Goal: Information Seeking & Learning: Learn about a topic

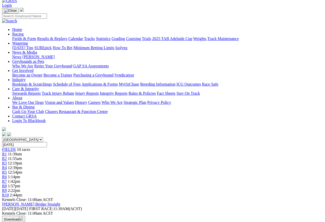
scroll to position [26, 0]
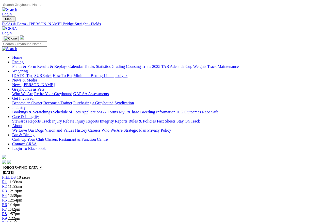
scroll to position [42, 0]
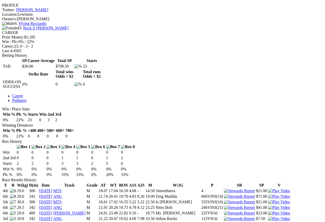
scroll to position [187, 0]
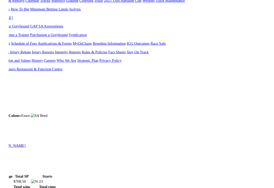
scroll to position [190, 0]
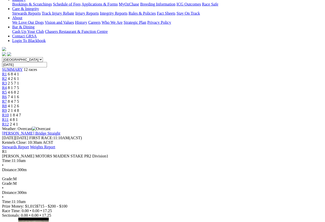
scroll to position [24, 0]
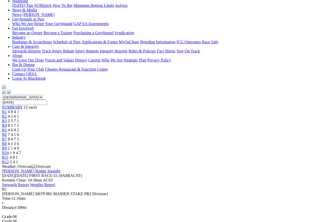
scroll to position [76, 0]
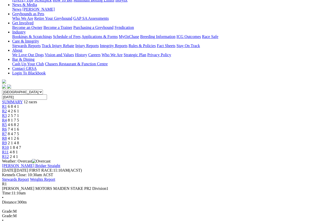
click at [81, 109] on div "R2 4 2 6 1" at bounding box center [162, 111] width 321 height 5
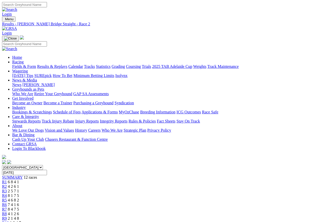
scroll to position [2, 0]
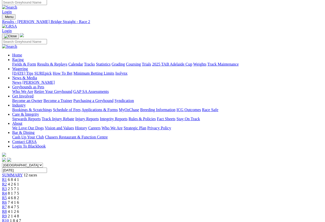
click at [47, 168] on input "Tuesday, 8 Jul 2025" at bounding box center [24, 170] width 45 height 5
type input "Today, 25 Aug 2025"
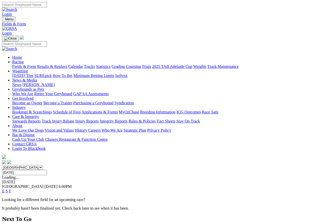
scroll to position [2, 0]
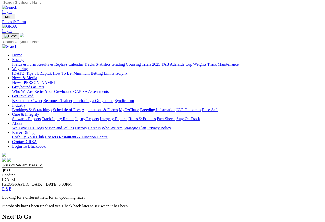
click at [47, 168] on input "[DATE]" at bounding box center [24, 170] width 45 height 5
type input "[DATE]"
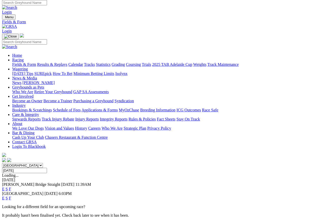
click at [11, 187] on link "F" at bounding box center [10, 189] width 2 height 4
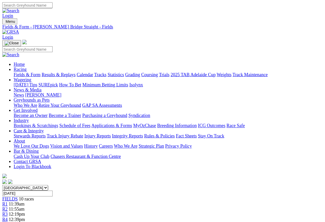
scroll to position [2, 0]
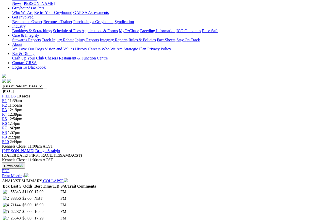
scroll to position [43, 0]
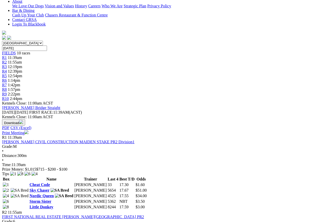
scroll to position [125, 0]
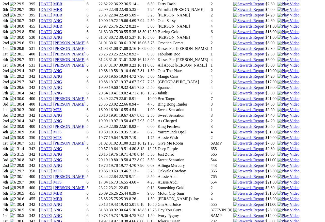
scroll to position [511, 0]
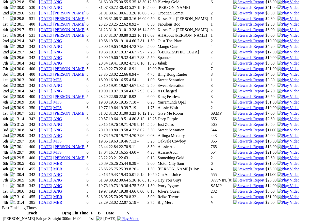
click at [277, 150] on img at bounding box center [288, 152] width 22 height 5
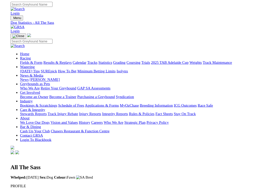
scroll to position [517, 0]
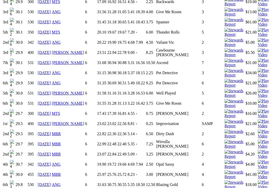
scroll to position [435, 0]
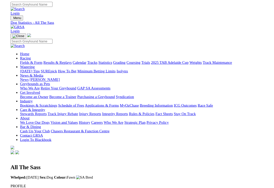
scroll to position [435, 0]
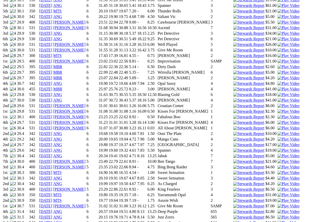
scroll to position [417, 0]
click at [277, 193] on img at bounding box center [288, 195] width 22 height 5
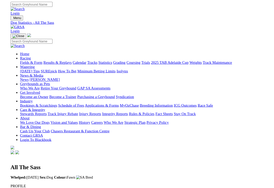
scroll to position [420, 0]
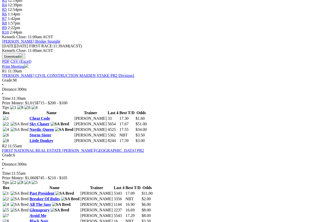
scroll to position [191, 0]
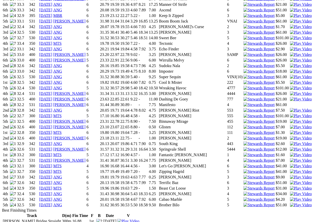
scroll to position [588, 0]
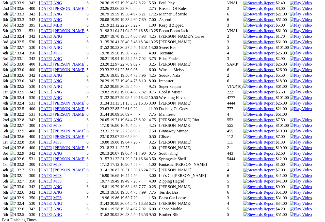
click at [290, 163] on img at bounding box center [301, 165] width 22 height 5
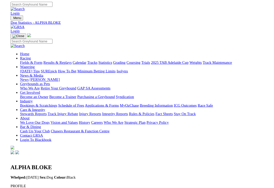
scroll to position [502, 0]
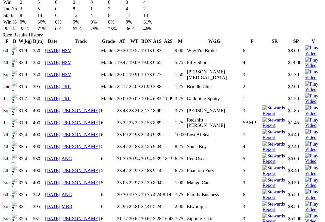
scroll to position [344, 0]
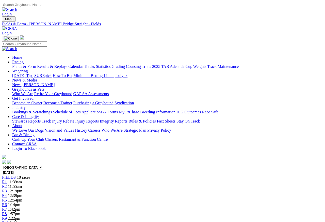
scroll to position [207, 0]
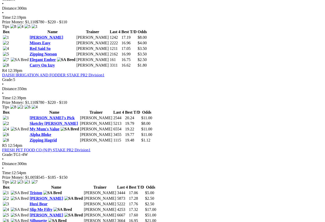
scroll to position [478, 15]
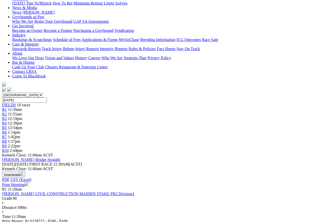
scroll to position [0, 63]
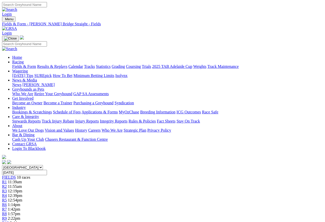
click at [47, 6] on input "Search" at bounding box center [24, 4] width 45 height 5
type input "Tectonic"
click at [12, 12] on link "Login" at bounding box center [7, 14] width 10 height 4
click at [17, 7] on img at bounding box center [9, 9] width 15 height 5
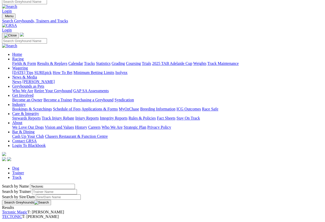
scroll to position [3, 0]
click at [22, 198] on link "TECTONIC" at bounding box center [12, 217] width 20 height 4
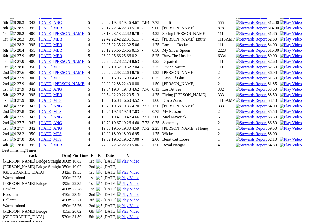
scroll to position [583, 0]
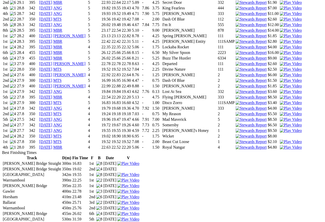
click at [279, 140] on img at bounding box center [290, 142] width 22 height 5
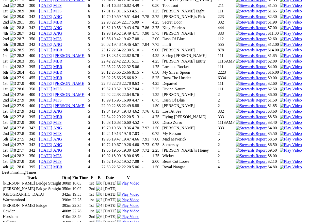
scroll to position [563, 0]
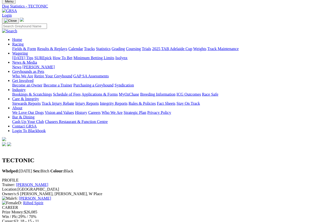
scroll to position [0, 0]
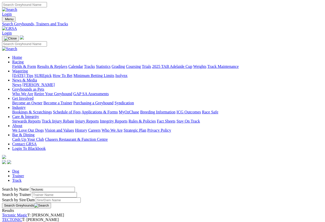
scroll to position [18, 0]
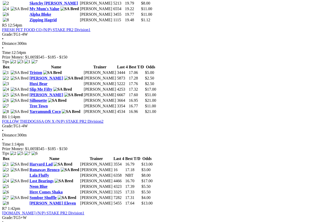
scroll to position [552, 0]
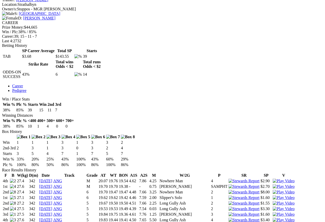
scroll to position [203, 0]
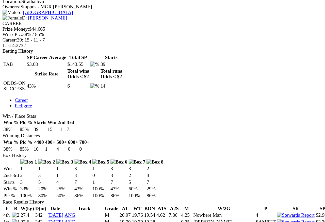
click at [272, 222] on img at bounding box center [283, 226] width 22 height 5
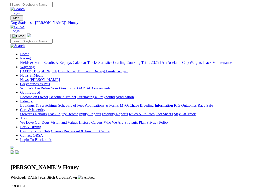
scroll to position [237, 0]
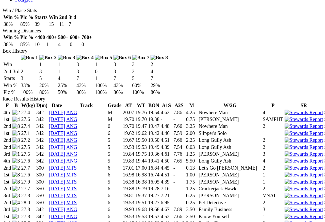
scroll to position [269, 0]
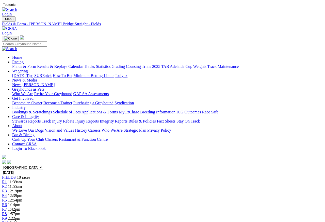
scroll to position [461, 0]
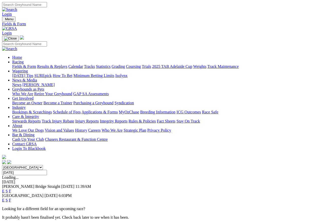
click at [47, 7] on input "Search" at bounding box center [24, 4] width 45 height 5
type input "Tectonic"
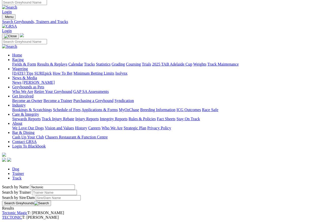
scroll to position [2, 0]
click at [22, 216] on link "TECTONIC" at bounding box center [12, 218] width 20 height 4
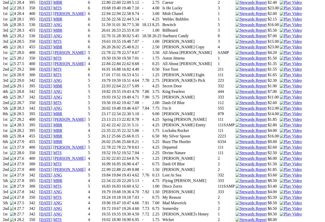
scroll to position [527, 0]
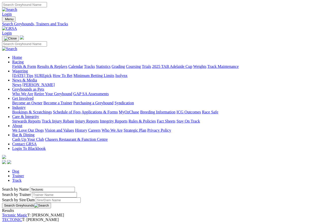
scroll to position [17, 0]
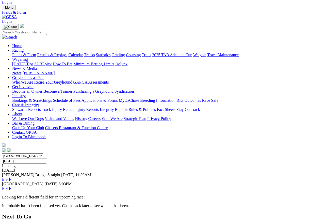
scroll to position [11, 0]
click at [11, 178] on link "F" at bounding box center [10, 180] width 2 height 4
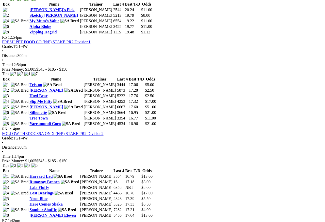
scroll to position [548, 0]
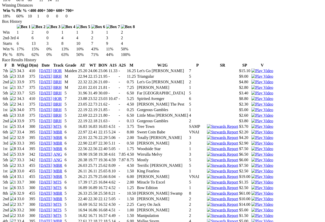
scroll to position [293, 0]
